Goal: Transaction & Acquisition: Register for event/course

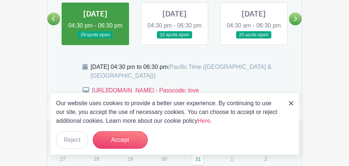
scroll to position [341, 0]
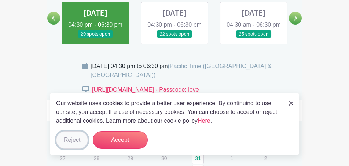
click at [70, 143] on button "Reject" at bounding box center [72, 140] width 32 height 18
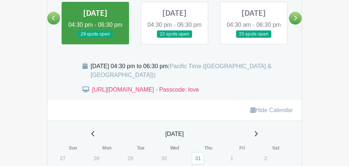
click at [95, 38] on link at bounding box center [95, 38] width 0 height 0
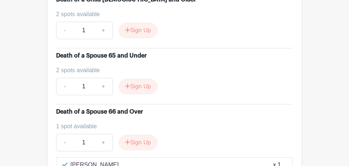
scroll to position [686, 0]
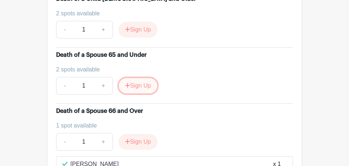
click at [142, 92] on button "Sign Up" at bounding box center [138, 85] width 39 height 15
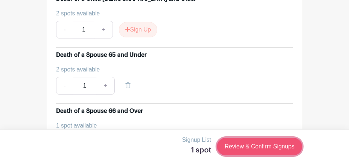
click at [250, 145] on link "Review & Confirm Signups" at bounding box center [259, 147] width 85 height 18
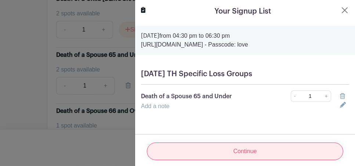
click at [236, 145] on input "Continue" at bounding box center [245, 152] width 196 height 18
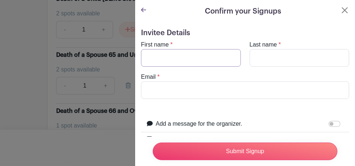
click at [172, 61] on input "First name" at bounding box center [191, 58] width 100 height 18
type input "[PERSON_NAME]"
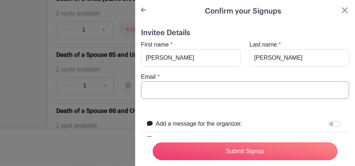
type input "[EMAIL_ADDRESS][DOMAIN_NAME]"
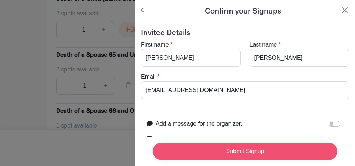
click at [217, 145] on input "Submit Signup" at bounding box center [245, 152] width 185 height 18
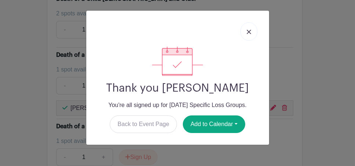
click at [248, 33] on img at bounding box center [249, 32] width 4 height 4
